Goal: Task Accomplishment & Management: Manage account settings

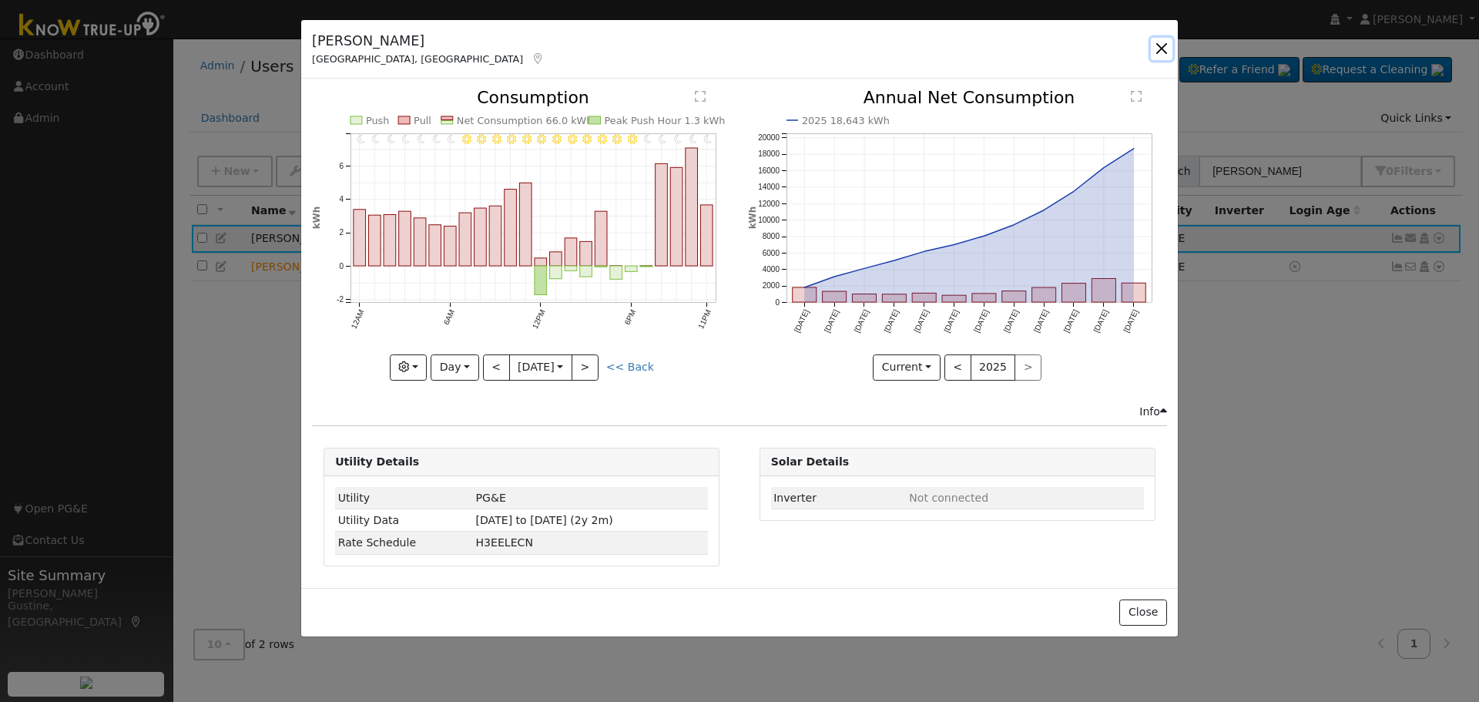
click at [1162, 45] on button "button" at bounding box center [1162, 49] width 22 height 22
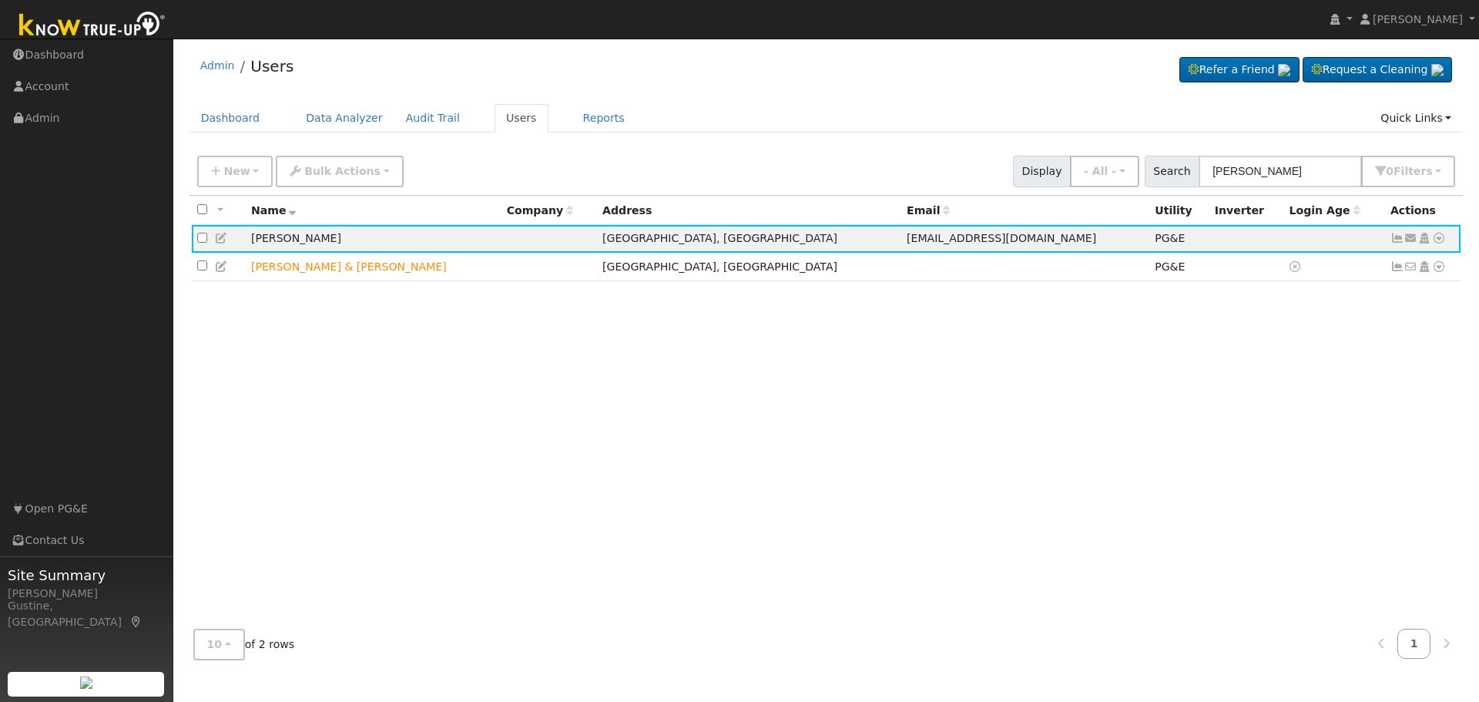
drag, startPoint x: 1296, startPoint y: 153, endPoint x: 1243, endPoint y: 163, distance: 54.1
click at [1243, 163] on div "New Add User Quick Add Quick Connect Quick Convert Lead Bulk Actions Send Email…" at bounding box center [826, 168] width 1264 height 37
click at [1395, 236] on icon at bounding box center [1397, 238] width 14 height 11
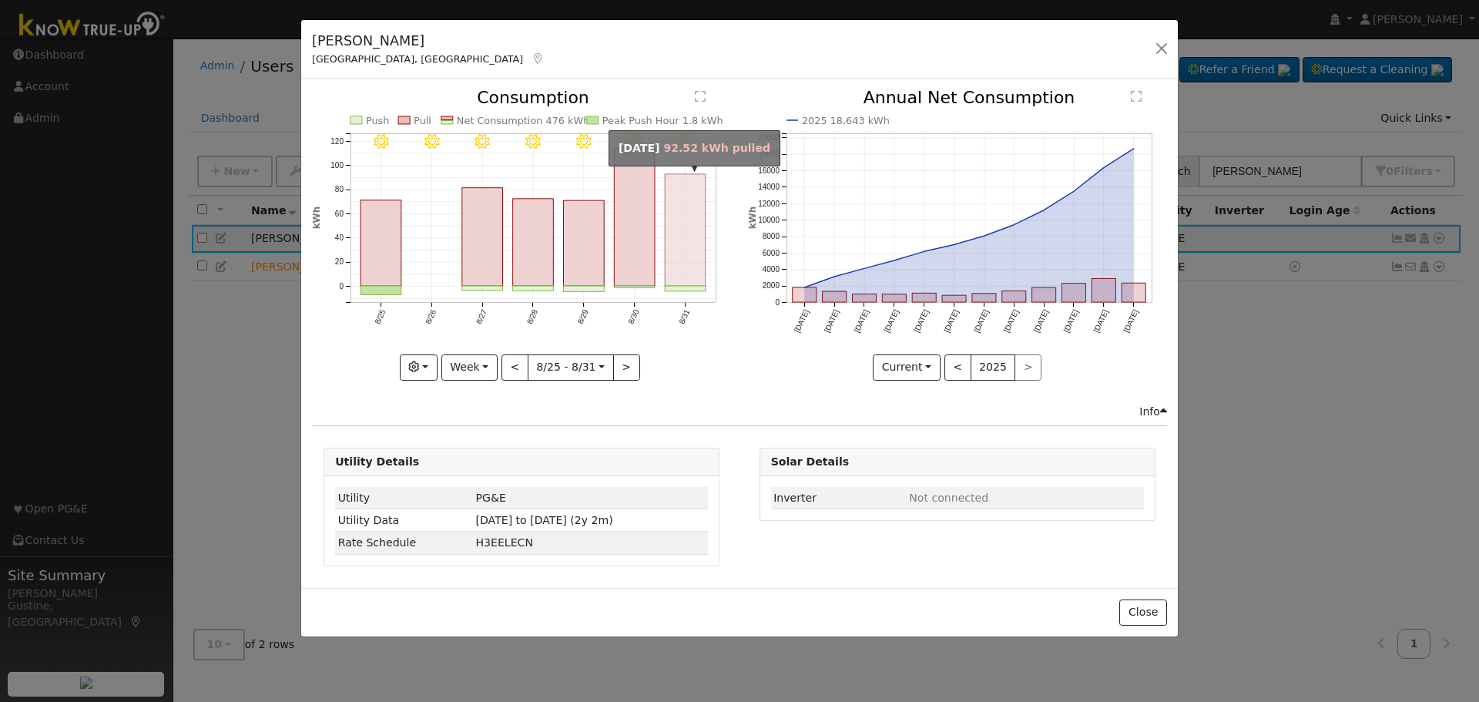
click at [676, 236] on rect "onclick=""" at bounding box center [686, 230] width 41 height 112
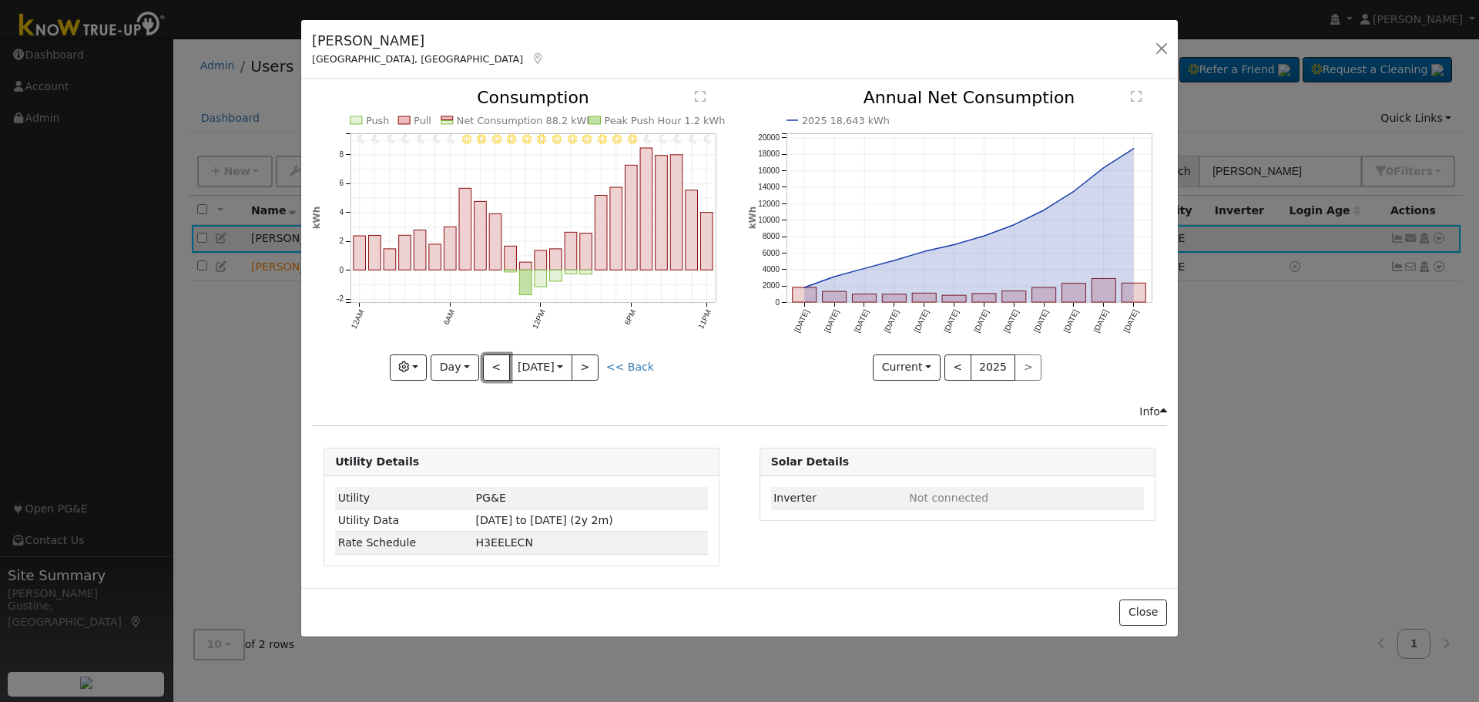
click at [489, 360] on button "<" at bounding box center [496, 367] width 27 height 26
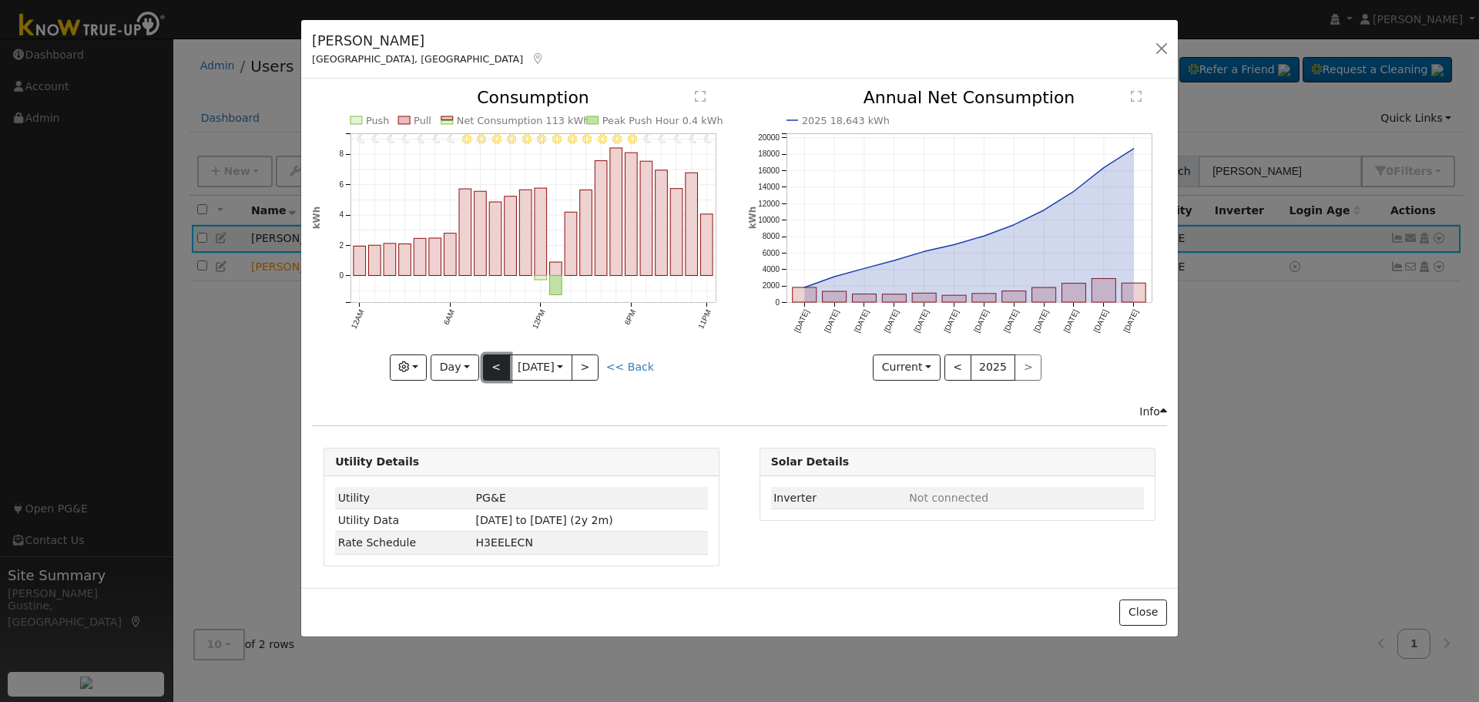
click at [489, 371] on button "<" at bounding box center [496, 367] width 27 height 26
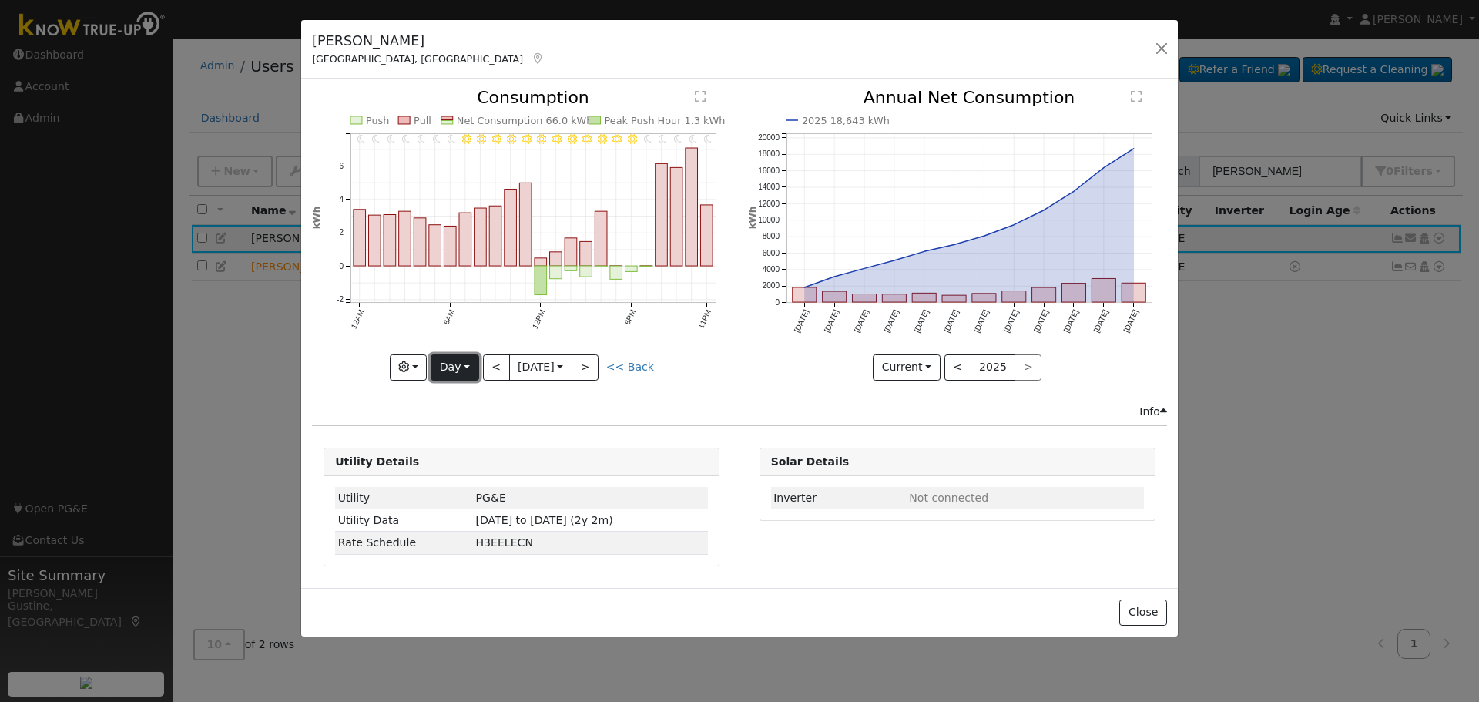
click at [477, 371] on button "Day" at bounding box center [455, 367] width 48 height 26
click at [510, 364] on button "<" at bounding box center [496, 367] width 27 height 26
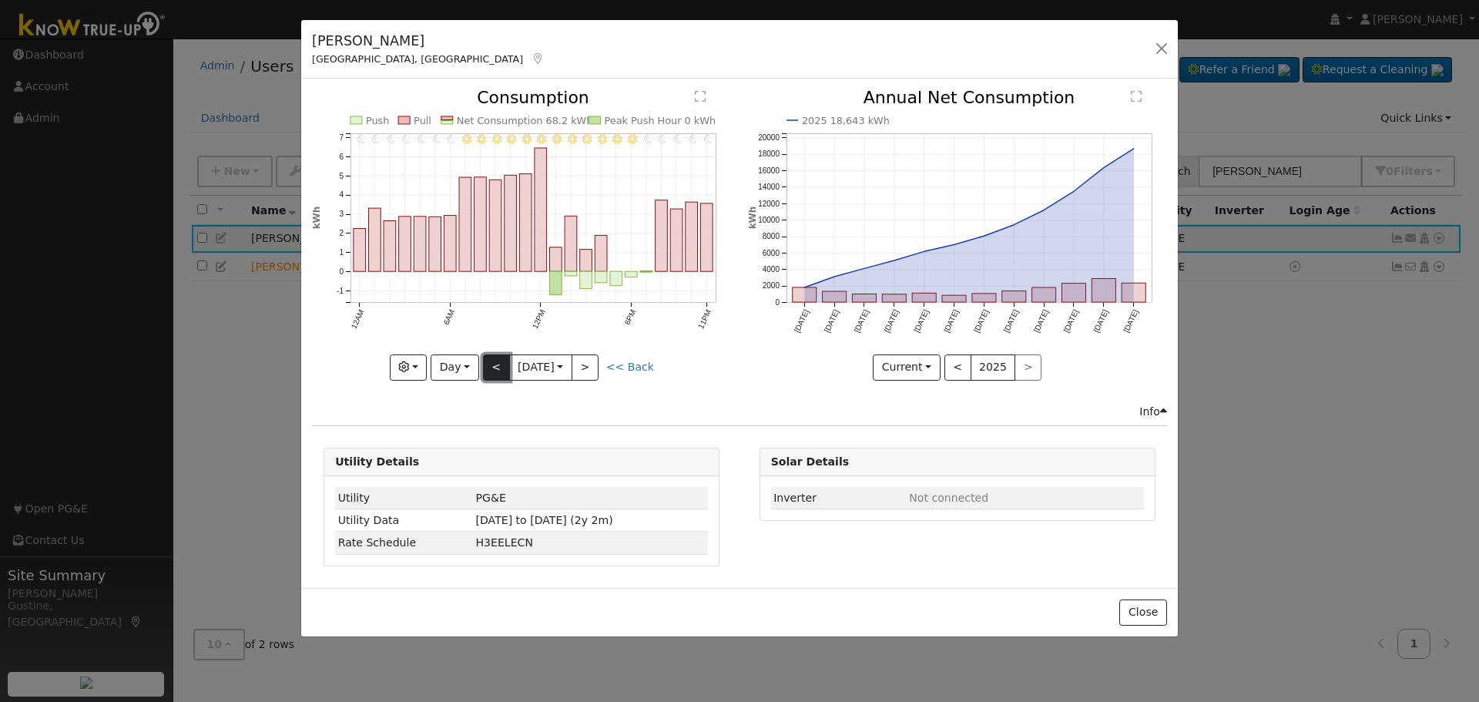
click at [495, 367] on button "<" at bounding box center [496, 367] width 27 height 26
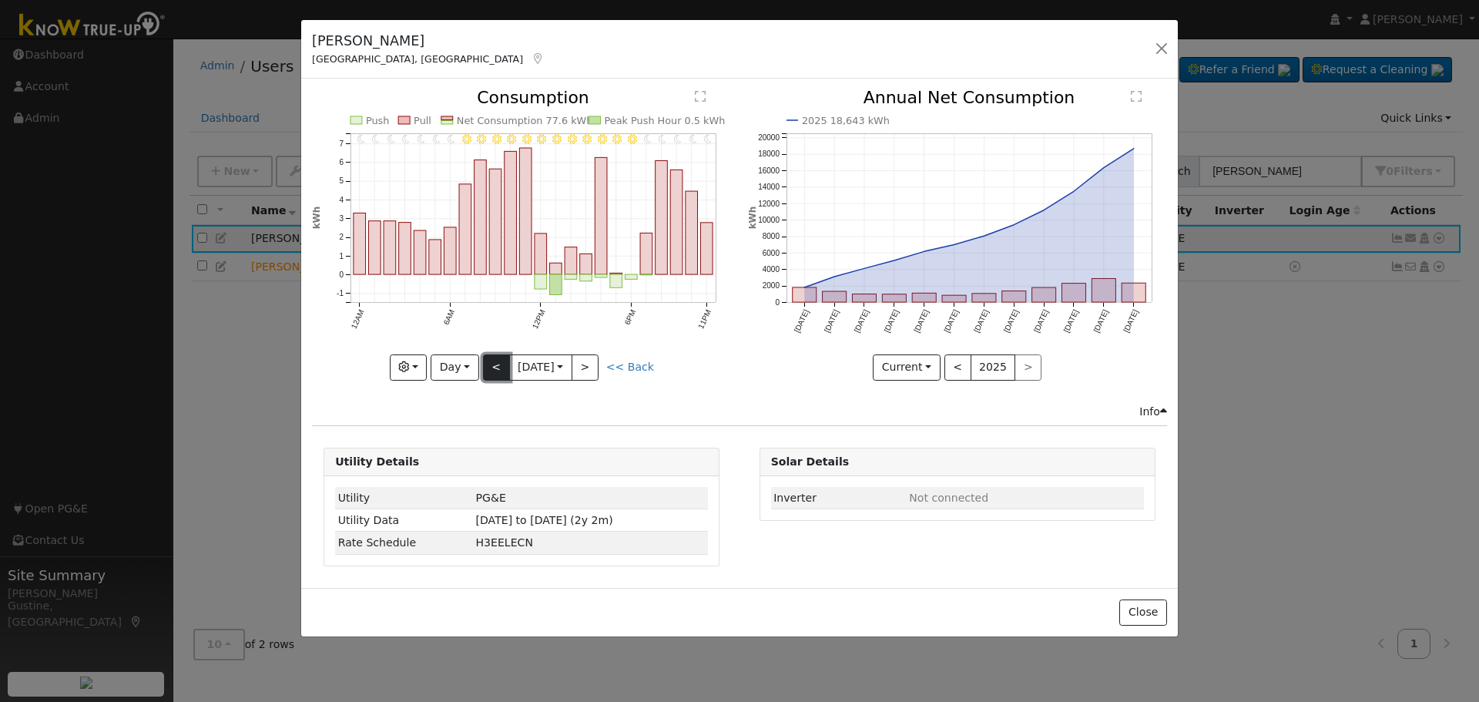
click at [495, 367] on button "<" at bounding box center [496, 367] width 27 height 26
type input "[DATE]"
